Goal: Task Accomplishment & Management: Complete application form

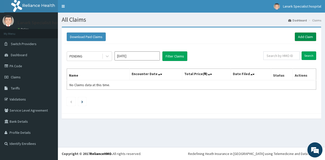
click at [307, 35] on link "Add Claim" at bounding box center [305, 36] width 21 height 9
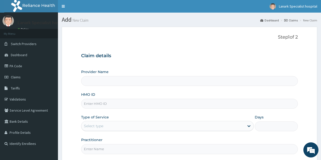
type input "Lanark Specialist Hospital"
click at [119, 99] on input "HMO ID" at bounding box center [189, 104] width 217 height 10
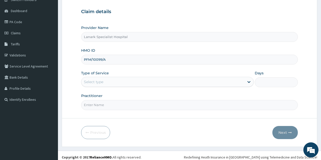
scroll to position [48, 0]
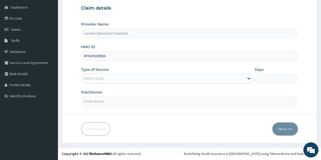
type input "PFM/10099/A"
drag, startPoint x: 104, startPoint y: 76, endPoint x: 104, endPoint y: 79, distance: 3.3
click at [104, 77] on div "Select type" at bounding box center [162, 78] width 163 height 8
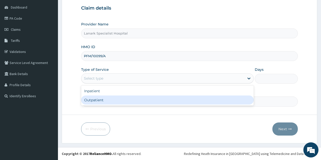
click at [102, 98] on div "Outpatient" at bounding box center [167, 99] width 172 height 9
type input "1"
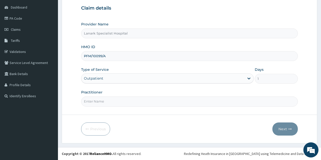
click at [102, 99] on input "Practitioner" at bounding box center [189, 101] width 217 height 10
type input "[PERSON_NAME]"
click at [286, 129] on button "Next" at bounding box center [284, 128] width 25 height 13
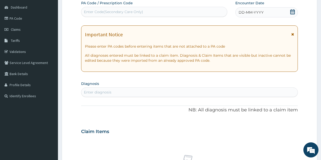
click at [172, 9] on div "Enter Code(Secondary Care Only)" at bounding box center [154, 12] width 146 height 8
type input "PA/497BE1"
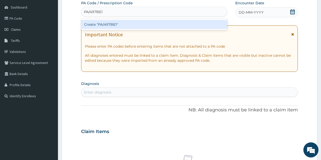
click at [144, 23] on div "Create "PA/497BE1"" at bounding box center [154, 24] width 146 height 9
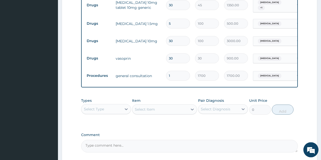
scroll to position [255, 0]
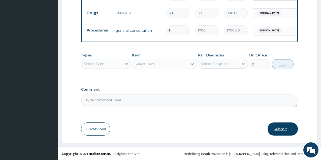
click at [283, 129] on button "Submit" at bounding box center [282, 128] width 30 height 13
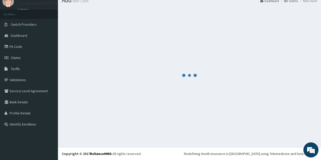
scroll to position [19, 0]
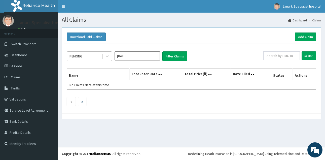
click at [86, 55] on div "PENDING" at bounding box center [84, 56] width 35 height 8
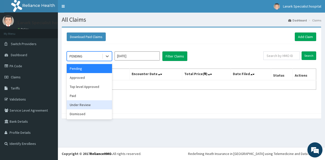
click at [85, 106] on div "Under Review" at bounding box center [89, 104] width 45 height 9
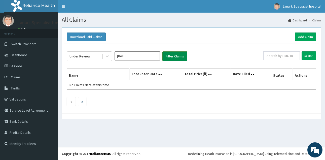
click at [171, 55] on button "Filter Claims" at bounding box center [174, 56] width 25 height 10
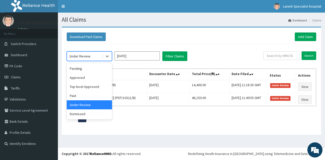
click at [86, 54] on div "Under Review" at bounding box center [79, 56] width 21 height 5
click at [81, 79] on div "Approved" at bounding box center [89, 77] width 45 height 9
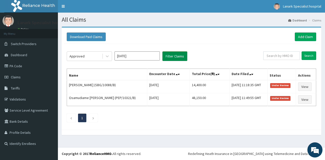
click at [177, 58] on button "Filter Claims" at bounding box center [174, 56] width 25 height 10
